Goal: Task Accomplishment & Management: Manage account settings

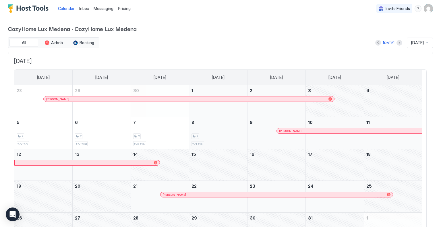
scroll to position [29, 0]
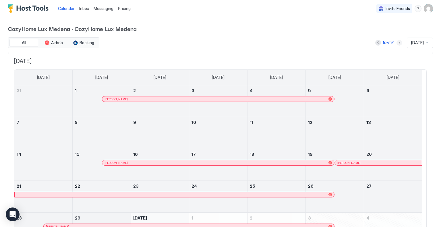
click at [397, 43] on button "Next month" at bounding box center [400, 43] width 6 height 6
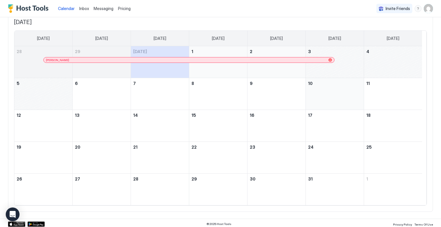
scroll to position [40, 0]
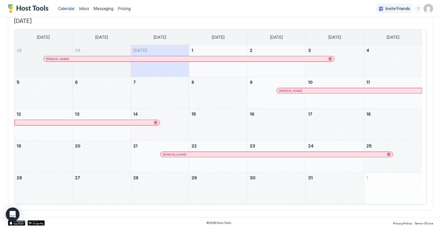
drag, startPoint x: 68, startPoint y: 96, endPoint x: 233, endPoint y: 99, distance: 164.3
click at [233, 99] on tr "5 6 7 8 9 Αλεξανδροσ Κομπατσιαρησ 10 11" at bounding box center [218, 93] width 408 height 32
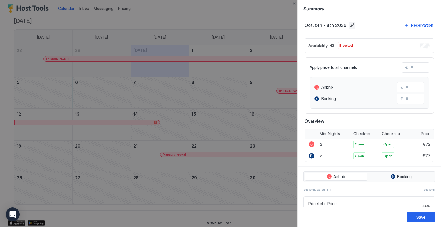
click at [351, 26] on button "Edit date range" at bounding box center [352, 25] width 7 height 7
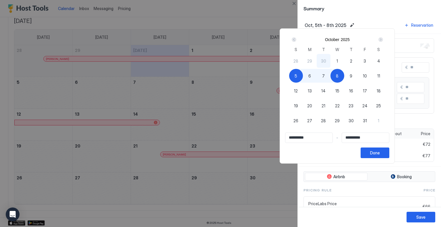
click at [297, 76] on span "5" at bounding box center [296, 76] width 3 height 6
click at [352, 76] on span "9" at bounding box center [351, 76] width 3 height 6
type input "**********"
click at [380, 155] on div "Done" at bounding box center [375, 153] width 10 height 6
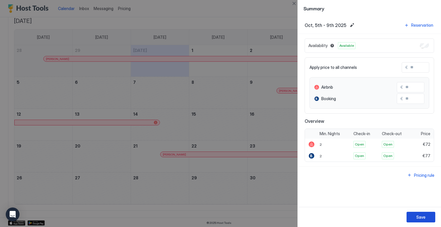
click at [424, 218] on div "Save" at bounding box center [420, 217] width 9 height 6
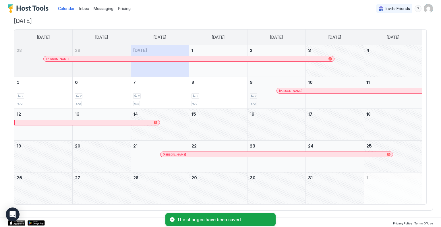
click at [122, 11] on span "Pricing" at bounding box center [124, 8] width 13 height 5
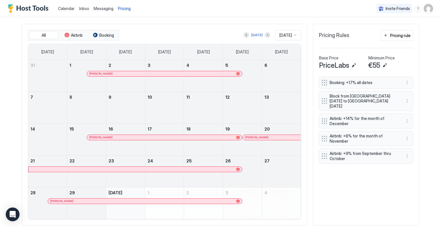
scroll to position [172, 0]
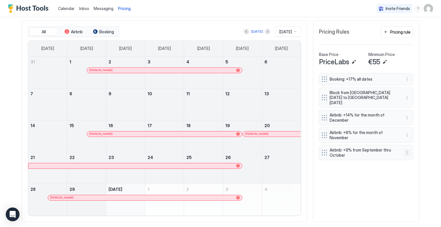
click at [404, 149] on button "More options" at bounding box center [407, 152] width 7 height 7
click at [408, 155] on div "Edit" at bounding box center [410, 154] width 13 height 4
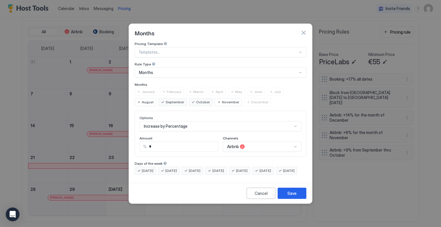
click at [136, 141] on div "Options Increase by Percentage Amount % * Channels Airbnb" at bounding box center [221, 134] width 172 height 46
type input "*"
click at [296, 196] on div "Save" at bounding box center [291, 193] width 9 height 6
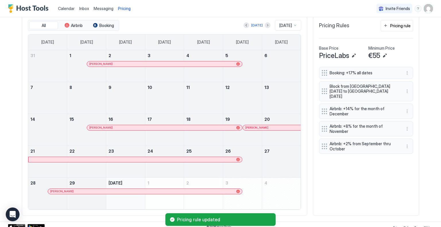
scroll to position [182, 0]
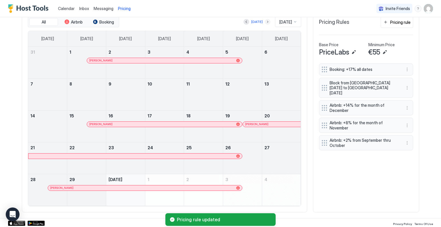
click at [265, 22] on button "Next month" at bounding box center [268, 22] width 6 height 6
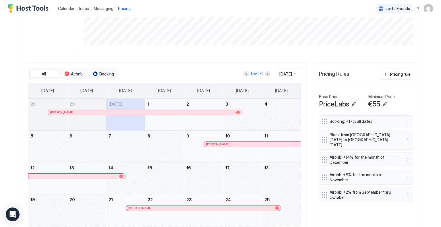
scroll to position [96, 0]
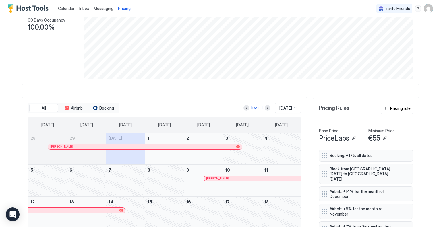
click at [58, 9] on span "Calendar" at bounding box center [66, 8] width 17 height 5
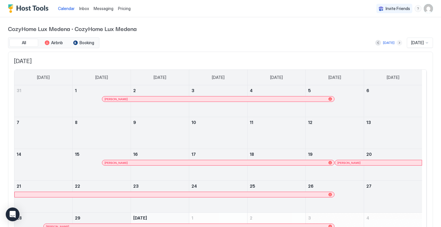
click at [397, 42] on button "Next month" at bounding box center [400, 43] width 6 height 6
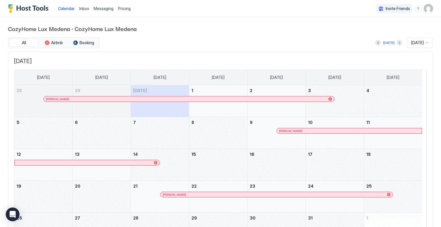
drag, startPoint x: 48, startPoint y: 136, endPoint x: 243, endPoint y: 136, distance: 195.3
click at [243, 136] on tr "5 6 7 8 9 Αλεξανδροσ Κομπατσιαρησ 10 11" at bounding box center [218, 133] width 408 height 32
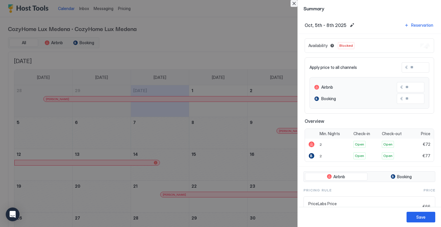
click at [294, 3] on button "Close" at bounding box center [294, 3] width 7 height 7
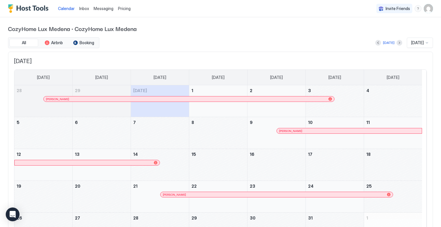
click at [125, 11] on div "Pricing" at bounding box center [124, 9] width 17 height 10
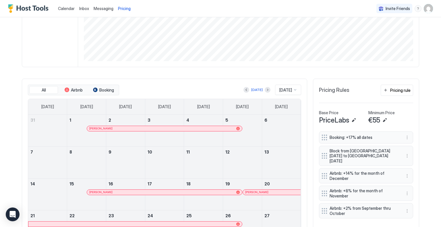
scroll to position [144, 0]
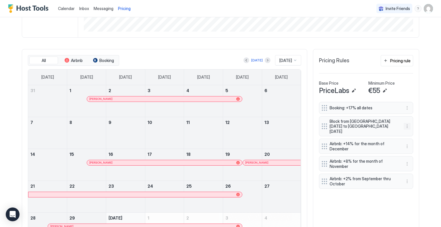
click at [405, 123] on button "More options" at bounding box center [407, 126] width 7 height 7
click at [408, 130] on div "Edit" at bounding box center [410, 131] width 13 height 4
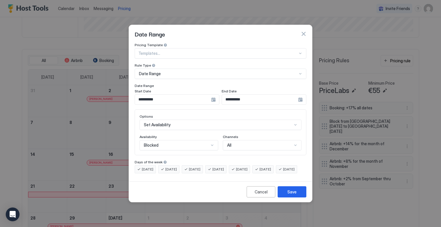
click at [213, 95] on div "**********" at bounding box center [177, 99] width 85 height 10
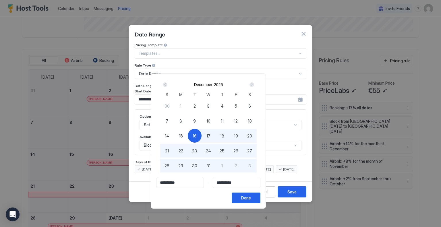
click at [182, 121] on span "8" at bounding box center [180, 121] width 3 height 6
type input "**********"
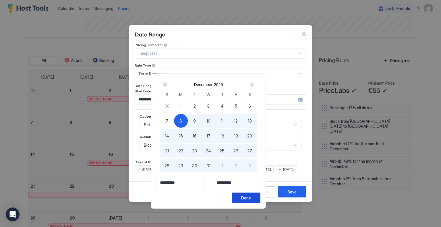
click at [251, 198] on div "Done" at bounding box center [246, 198] width 10 height 6
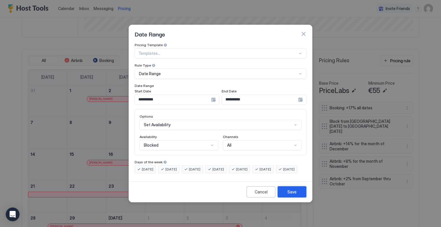
click at [290, 195] on div "Save" at bounding box center [291, 192] width 9 height 6
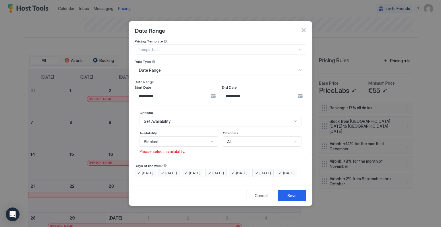
click at [226, 150] on div "Options Set Availability Availability Blocked Please select availability. Chann…" at bounding box center [221, 132] width 172 height 53
click at [184, 139] on div "Blocked" at bounding box center [176, 141] width 65 height 5
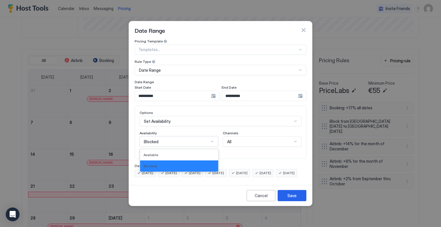
click at [175, 164] on div "Blocked" at bounding box center [179, 166] width 71 height 4
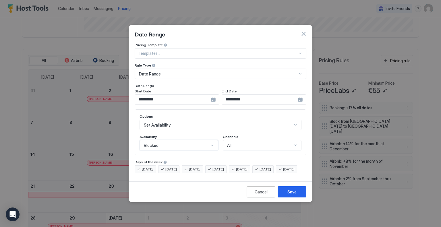
click at [297, 202] on div "Cancel Save" at bounding box center [220, 191] width 183 height 21
click at [295, 195] on div "Save" at bounding box center [291, 192] width 9 height 6
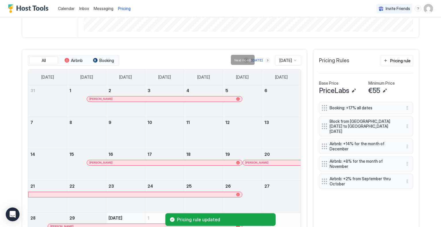
click at [265, 59] on button "Next month" at bounding box center [268, 60] width 6 height 6
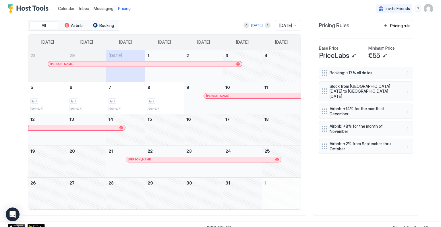
scroll to position [182, 0]
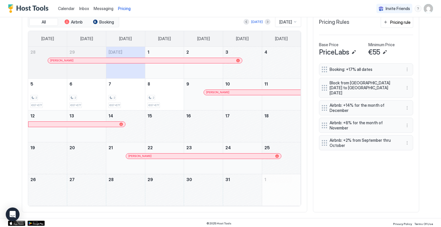
drag, startPoint x: 53, startPoint y: 184, endPoint x: 225, endPoint y: 190, distance: 173.0
click at [225, 190] on tr "26 27 28 29 30 31 1" at bounding box center [164, 190] width 273 height 32
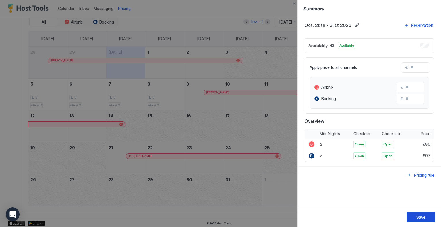
click at [419, 216] on div "Save" at bounding box center [420, 217] width 9 height 6
